Goal: Transaction & Acquisition: Obtain resource

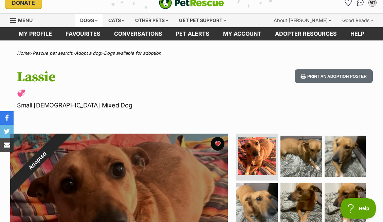
click at [95, 21] on div "Dogs" at bounding box center [88, 21] width 27 height 14
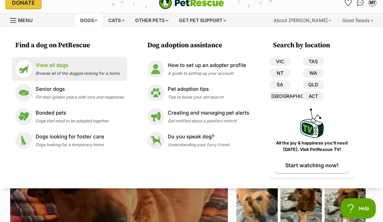
click at [50, 65] on p "View all dogs" at bounding box center [78, 65] width 84 height 8
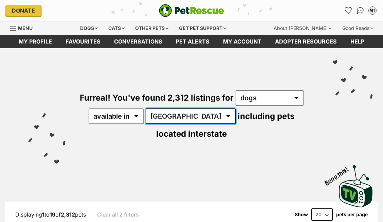
click at [178, 116] on select "Australia ACT NSW NT QLD SA TAS VIC WA" at bounding box center [191, 116] width 90 height 16
select select "TAS"
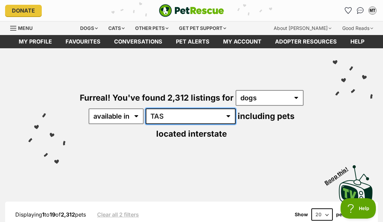
click at [151, 108] on select "Australia ACT NSW NT QLD SA TAS VIC WA" at bounding box center [191, 116] width 90 height 16
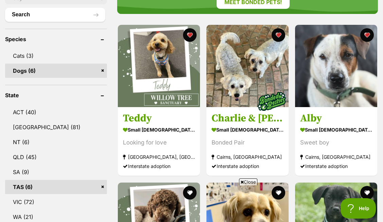
scroll to position [262, 0]
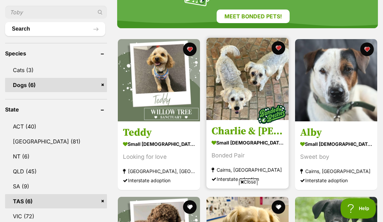
click at [242, 77] on img at bounding box center [247, 79] width 82 height 82
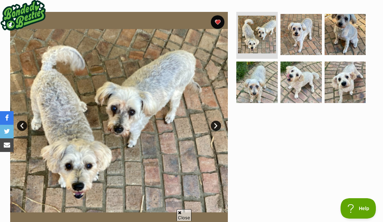
click at [216, 123] on link "Next" at bounding box center [216, 126] width 10 height 10
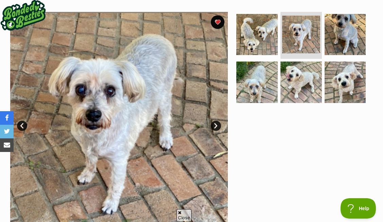
click at [216, 123] on link "Next" at bounding box center [216, 126] width 10 height 10
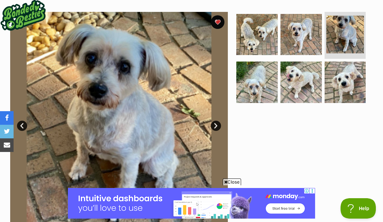
click at [216, 123] on link "Next" at bounding box center [216, 126] width 10 height 10
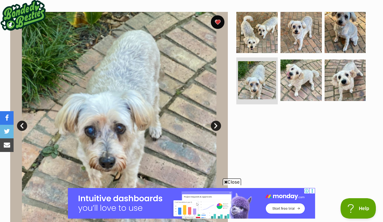
click at [216, 123] on link "Next" at bounding box center [216, 126] width 10 height 10
